Goal: Book appointment/travel/reservation

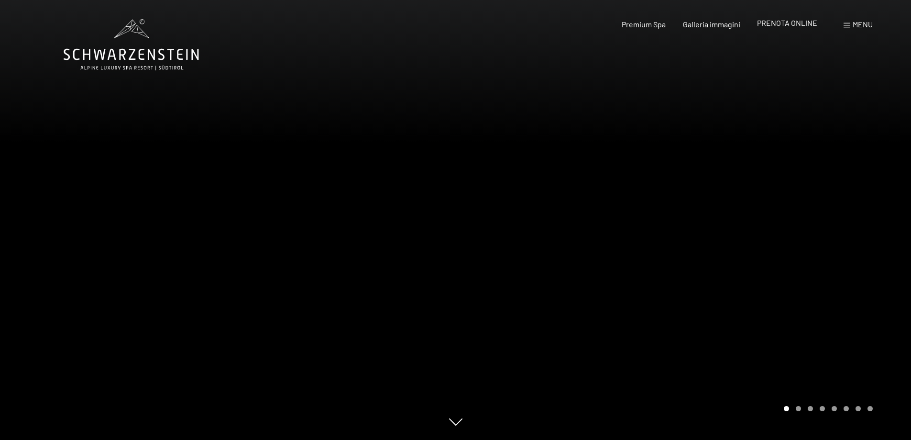
click at [798, 23] on span "PRENOTA ONLINE" at bounding box center [787, 22] width 60 height 9
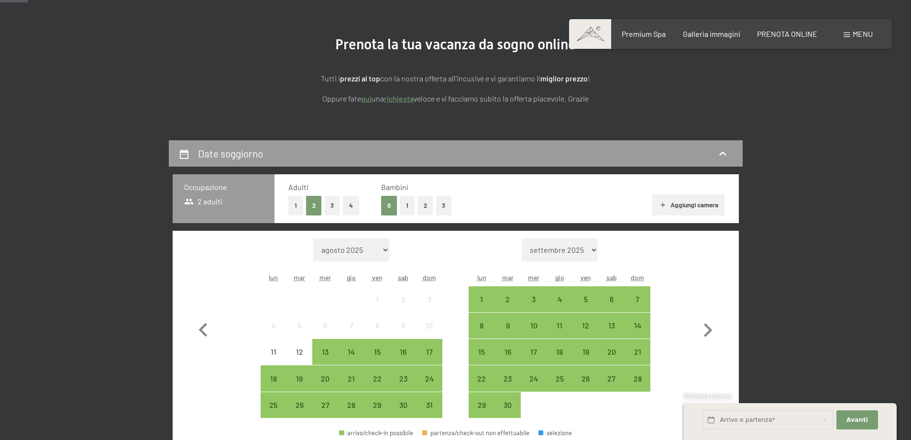
scroll to position [144, 0]
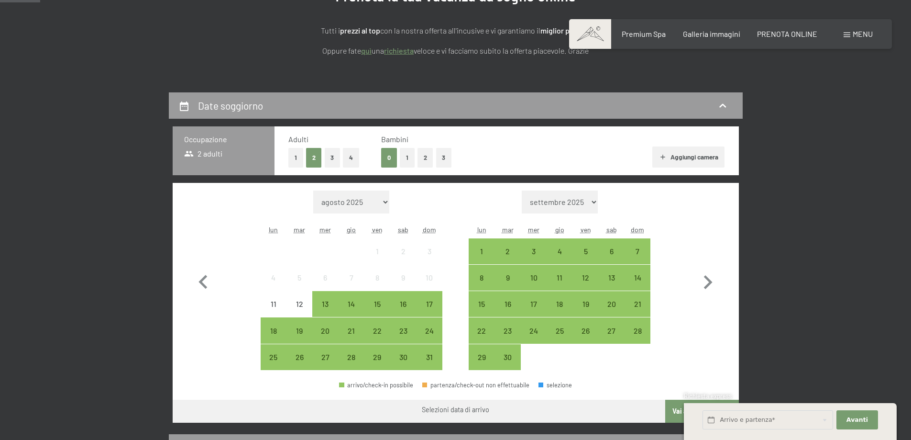
click at [259, 360] on div "Mese/anno agosto 2025 settembre 2025 ottobre 2025 novembre 2025 dicembre 2025 g…" at bounding box center [455, 280] width 532 height 180
click at [269, 360] on div "25" at bounding box center [274, 365] width 24 height 24
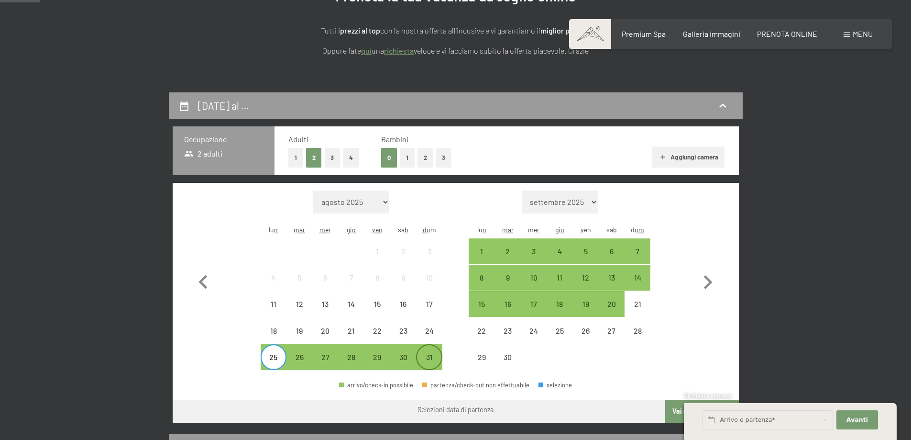
click at [432, 362] on div "31" at bounding box center [429, 365] width 24 height 24
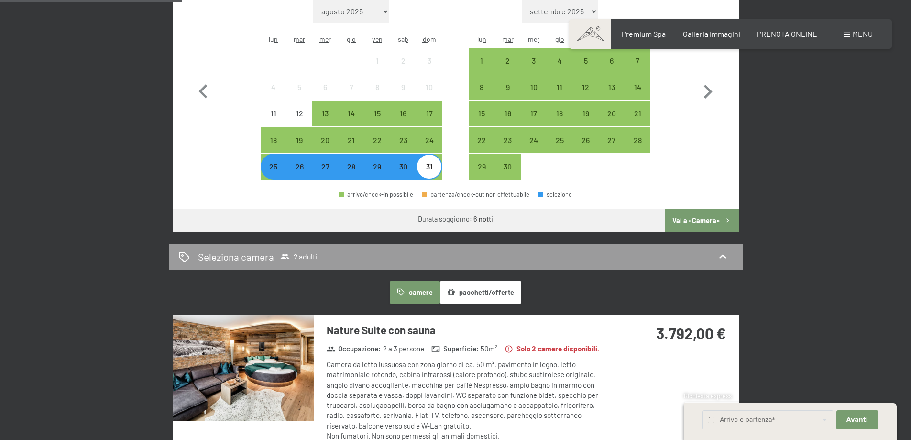
scroll to position [335, 0]
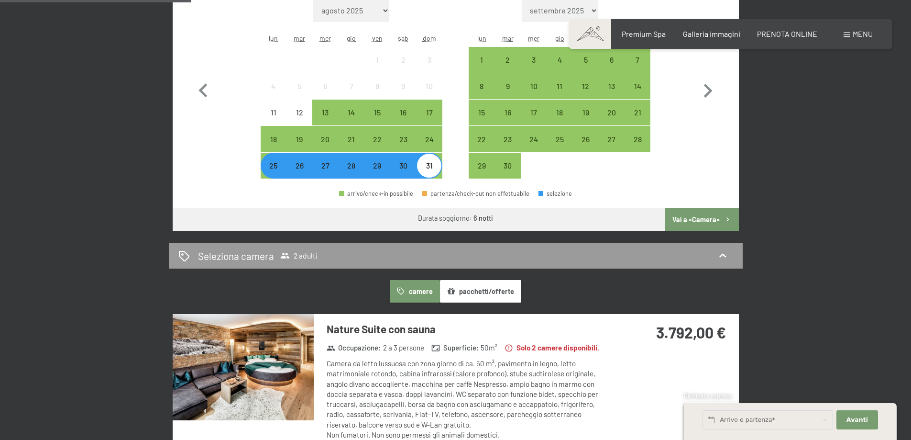
click at [710, 218] on button "Vai a «Camera»" at bounding box center [701, 219] width 73 height 23
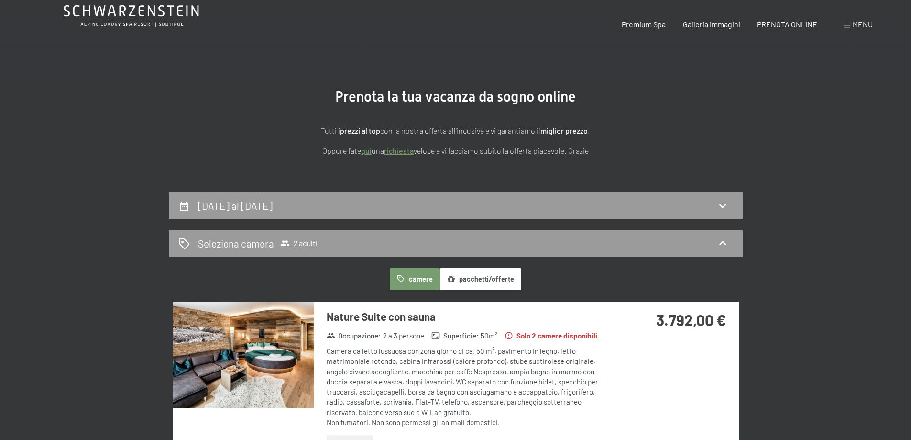
scroll to position [0, 0]
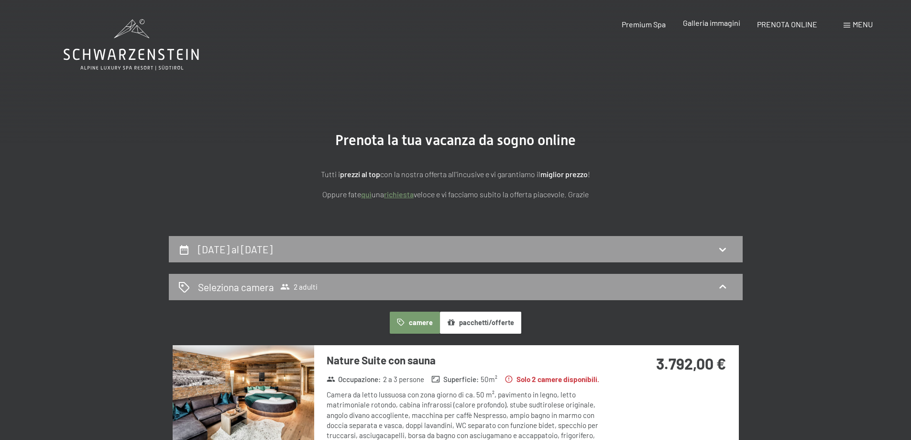
click at [724, 25] on span "Galleria immagini" at bounding box center [711, 22] width 57 height 9
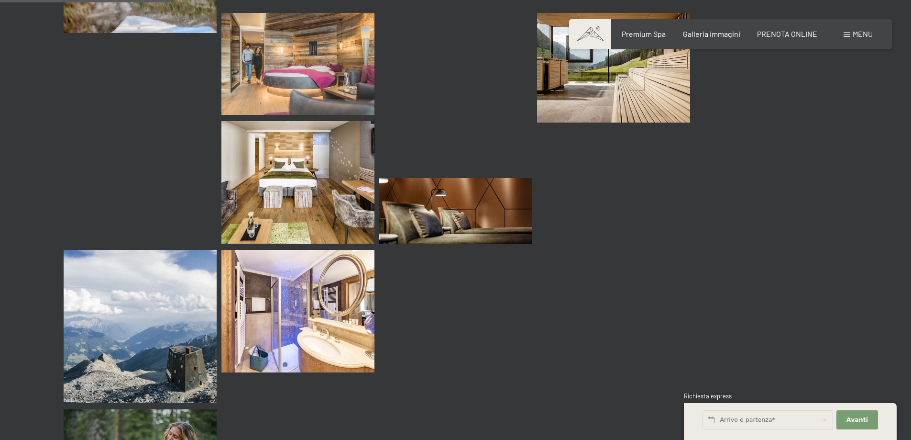
scroll to position [2296, 0]
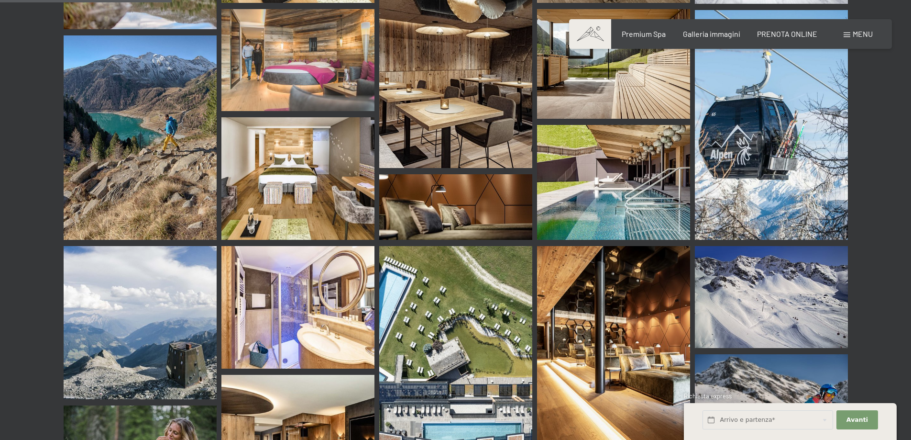
click at [631, 172] on img at bounding box center [613, 182] width 153 height 115
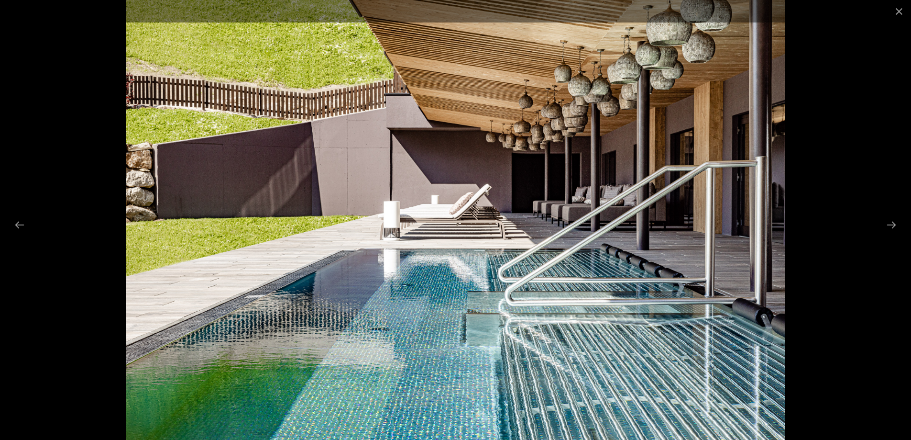
scroll to position [2440, 0]
click at [516, 216] on img at bounding box center [455, 220] width 659 height 440
click at [415, 348] on img at bounding box center [455, 220] width 659 height 440
click at [891, 227] on button "Next slide" at bounding box center [892, 224] width 20 height 19
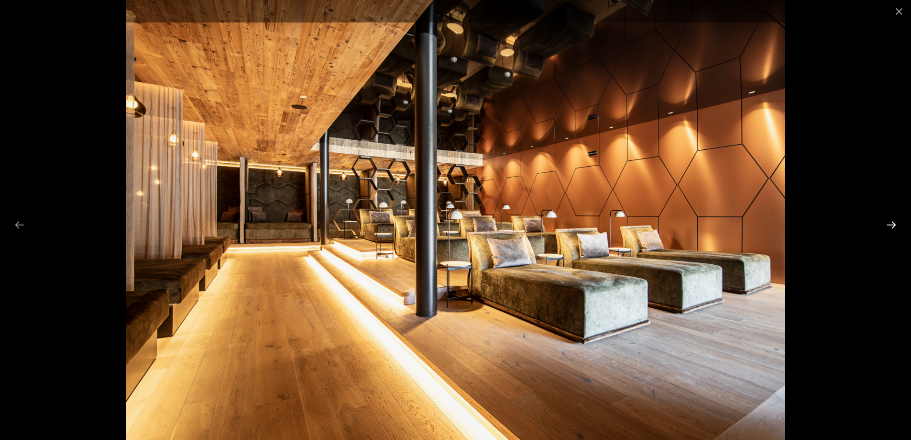
click at [891, 227] on button "Next slide" at bounding box center [892, 224] width 20 height 19
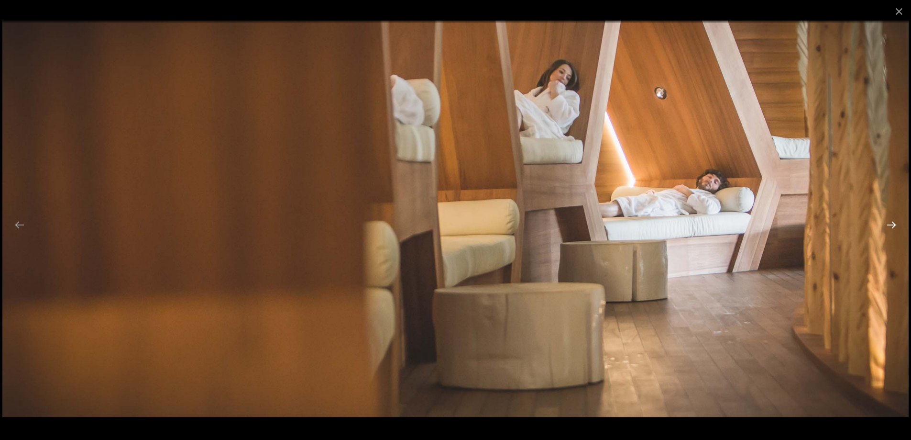
click at [891, 227] on button "Next slide" at bounding box center [892, 224] width 20 height 19
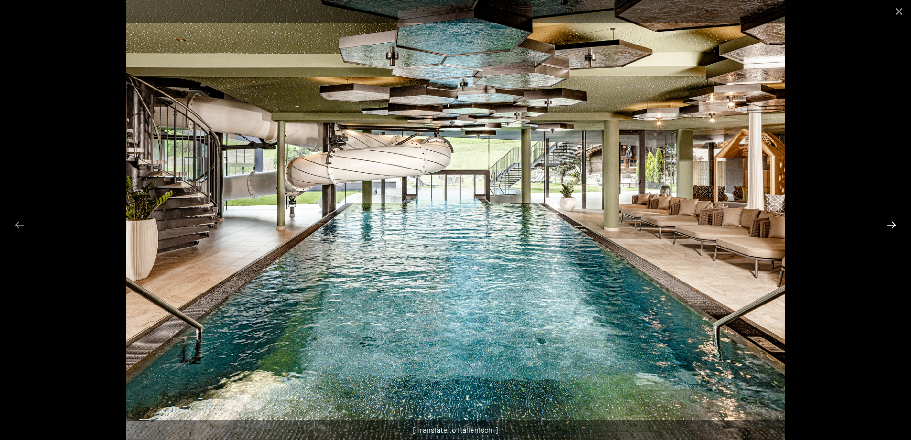
click at [891, 227] on button "Next slide" at bounding box center [892, 224] width 20 height 19
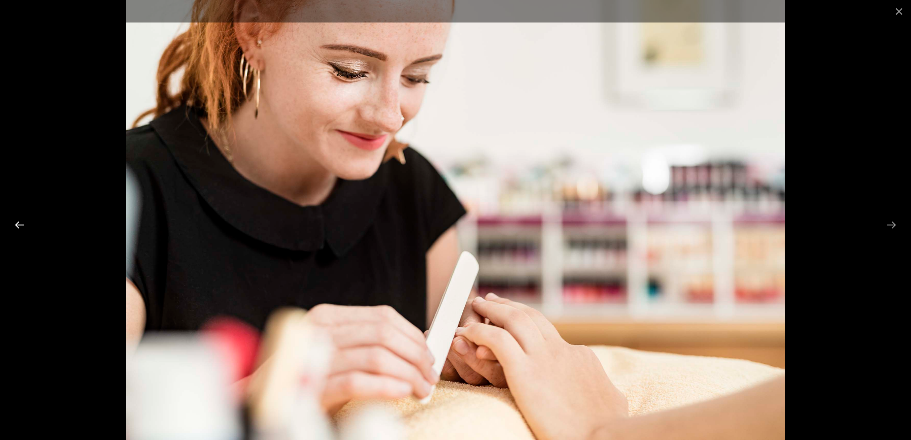
click at [17, 226] on button "Previous slide" at bounding box center [20, 224] width 20 height 19
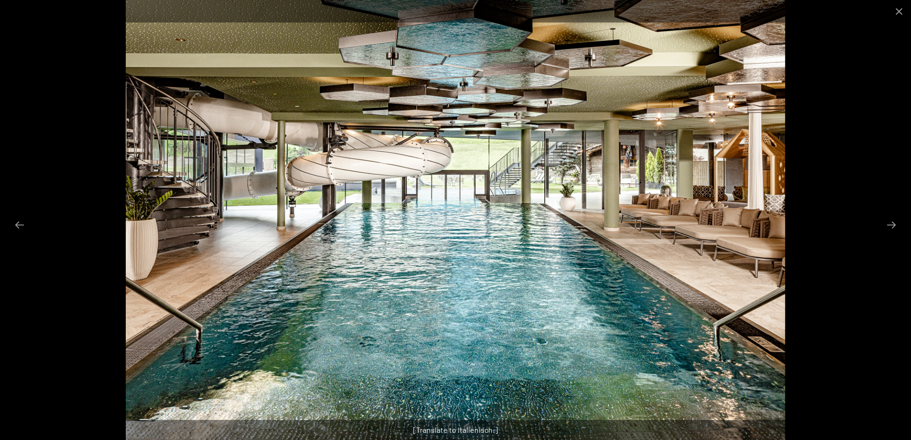
scroll to position [2920, 0]
click at [893, 230] on button "Next slide" at bounding box center [892, 224] width 20 height 19
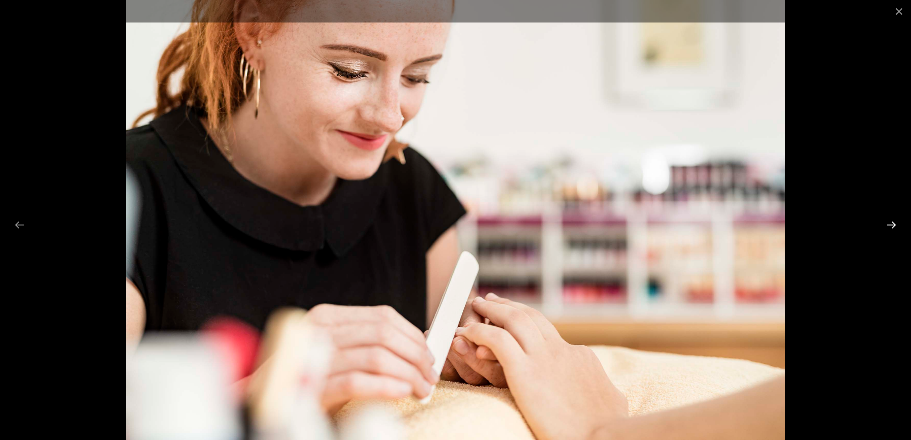
click at [893, 230] on button "Next slide" at bounding box center [892, 224] width 20 height 19
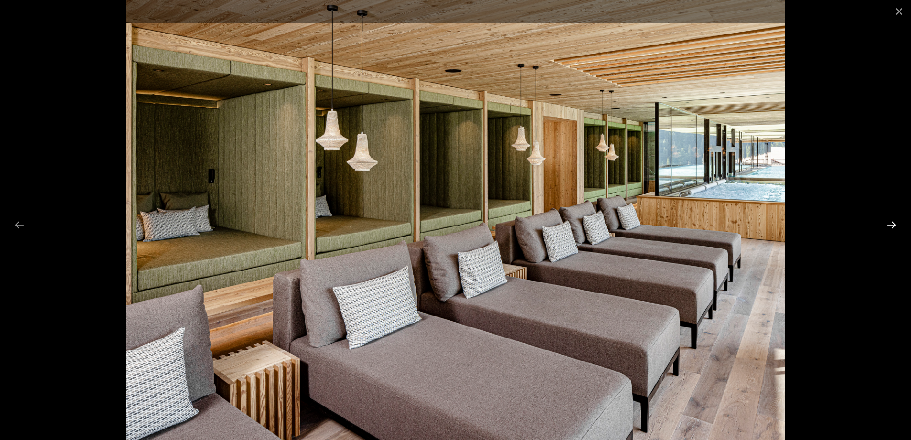
click at [893, 230] on button "Next slide" at bounding box center [892, 224] width 20 height 19
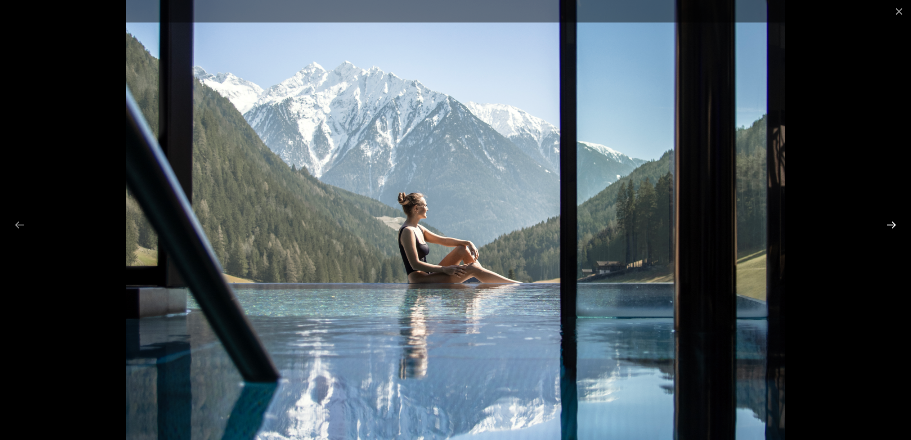
click at [893, 230] on button "Next slide" at bounding box center [892, 224] width 20 height 19
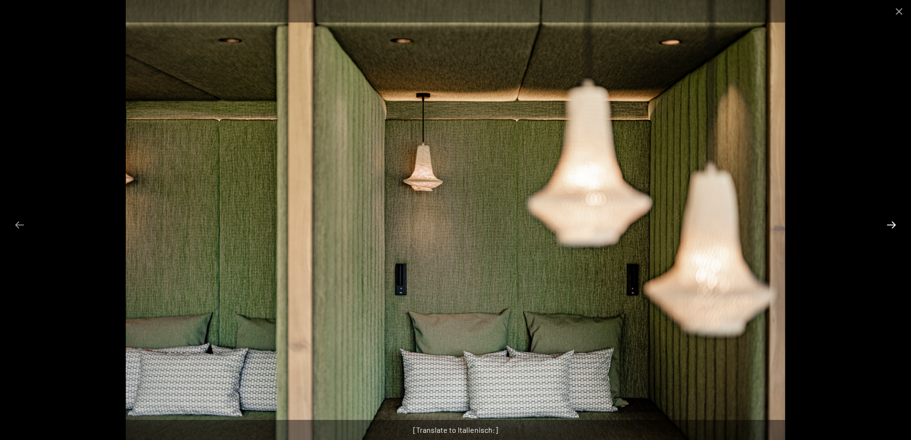
click at [893, 230] on button "Next slide" at bounding box center [892, 224] width 20 height 19
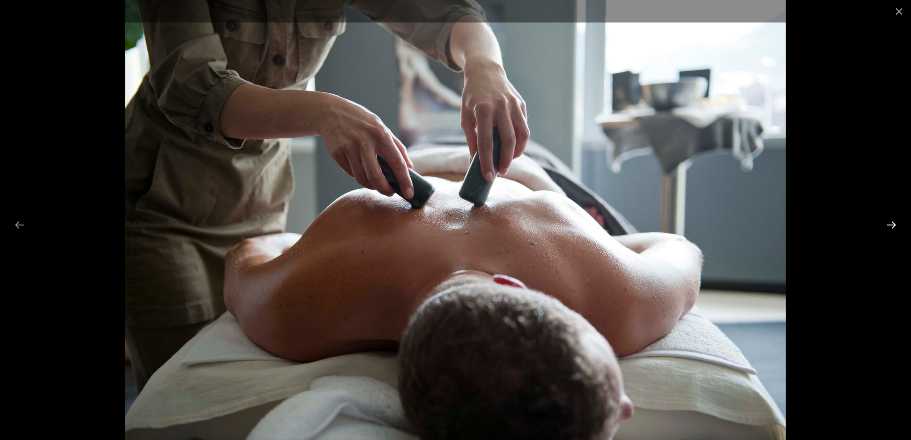
click at [893, 230] on button "Next slide" at bounding box center [892, 224] width 20 height 19
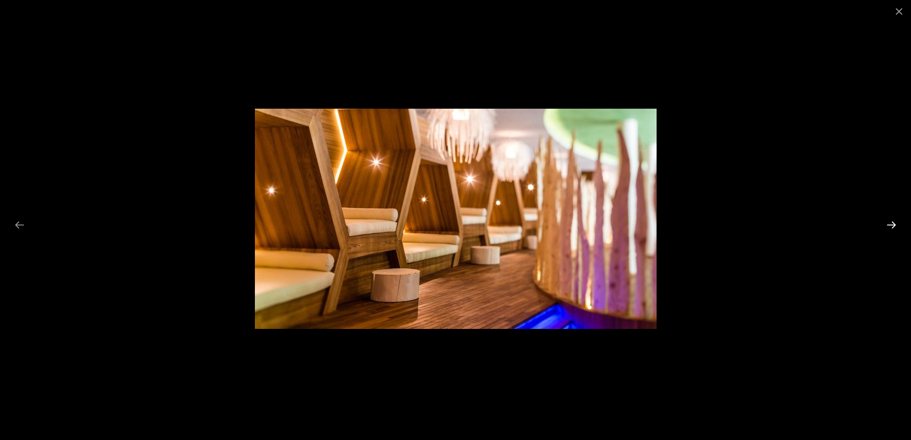
click at [893, 230] on button "Next slide" at bounding box center [892, 224] width 20 height 19
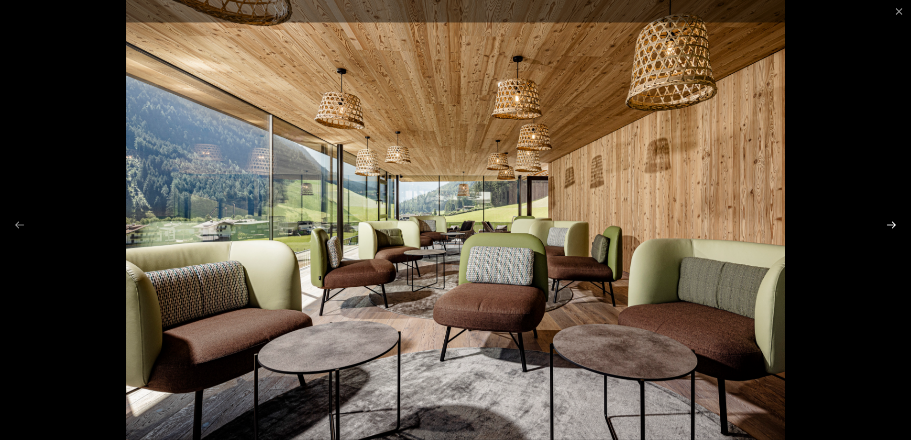
click at [893, 230] on button "Next slide" at bounding box center [892, 224] width 20 height 19
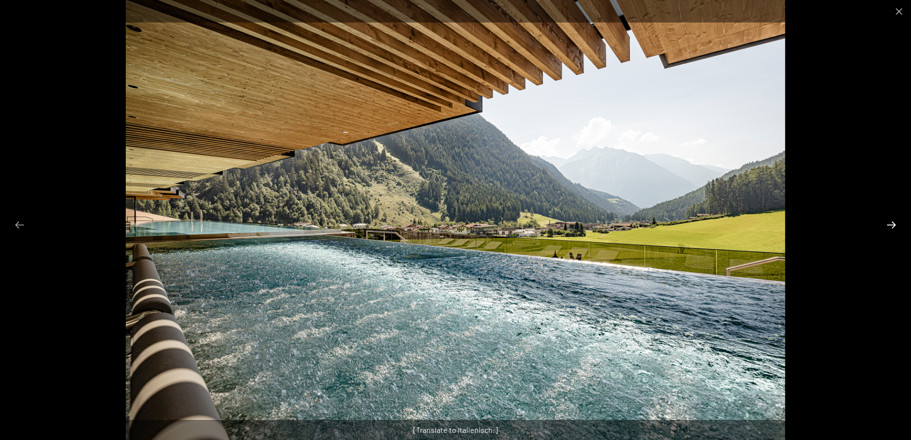
click at [893, 230] on button "Next slide" at bounding box center [892, 224] width 20 height 19
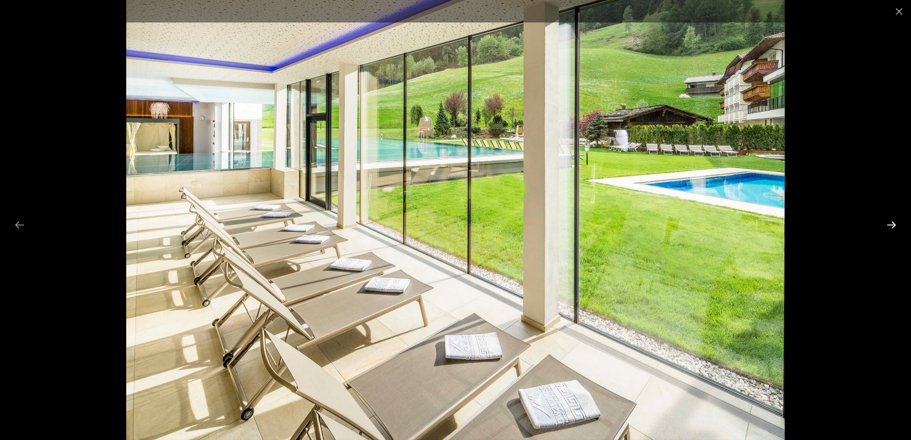
click at [893, 230] on button "Next slide" at bounding box center [892, 224] width 20 height 19
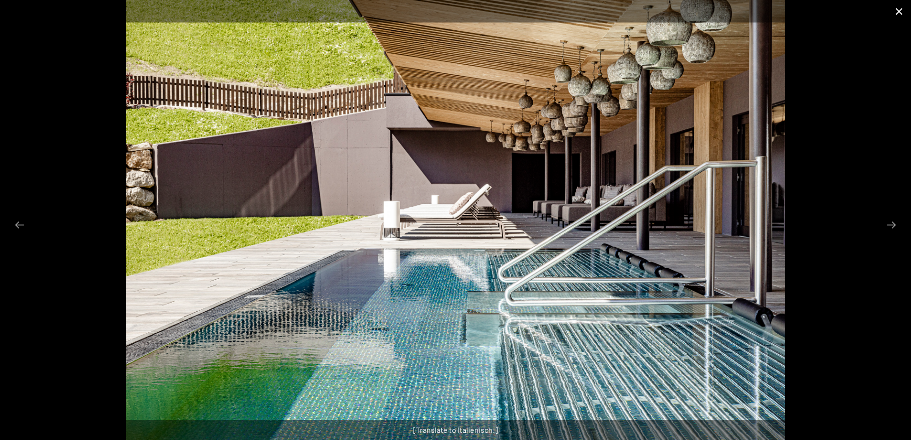
click at [905, 11] on button "Close gallery" at bounding box center [899, 11] width 24 height 22
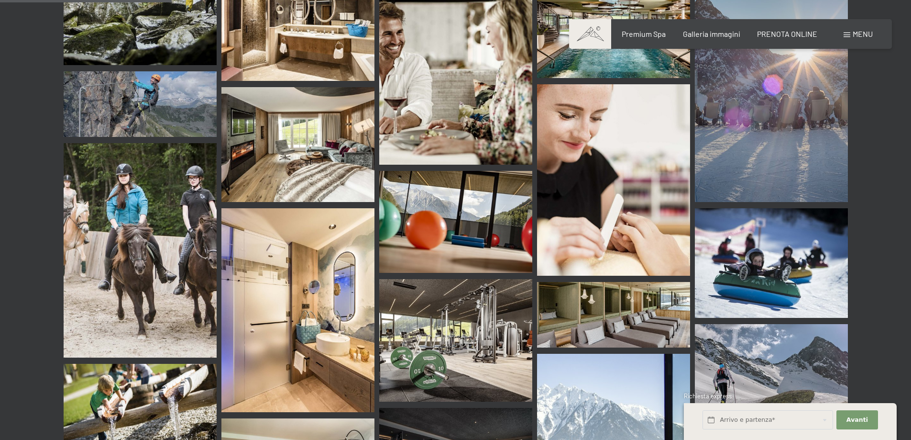
scroll to position [2296, 0]
